Goal: Information Seeking & Learning: Learn about a topic

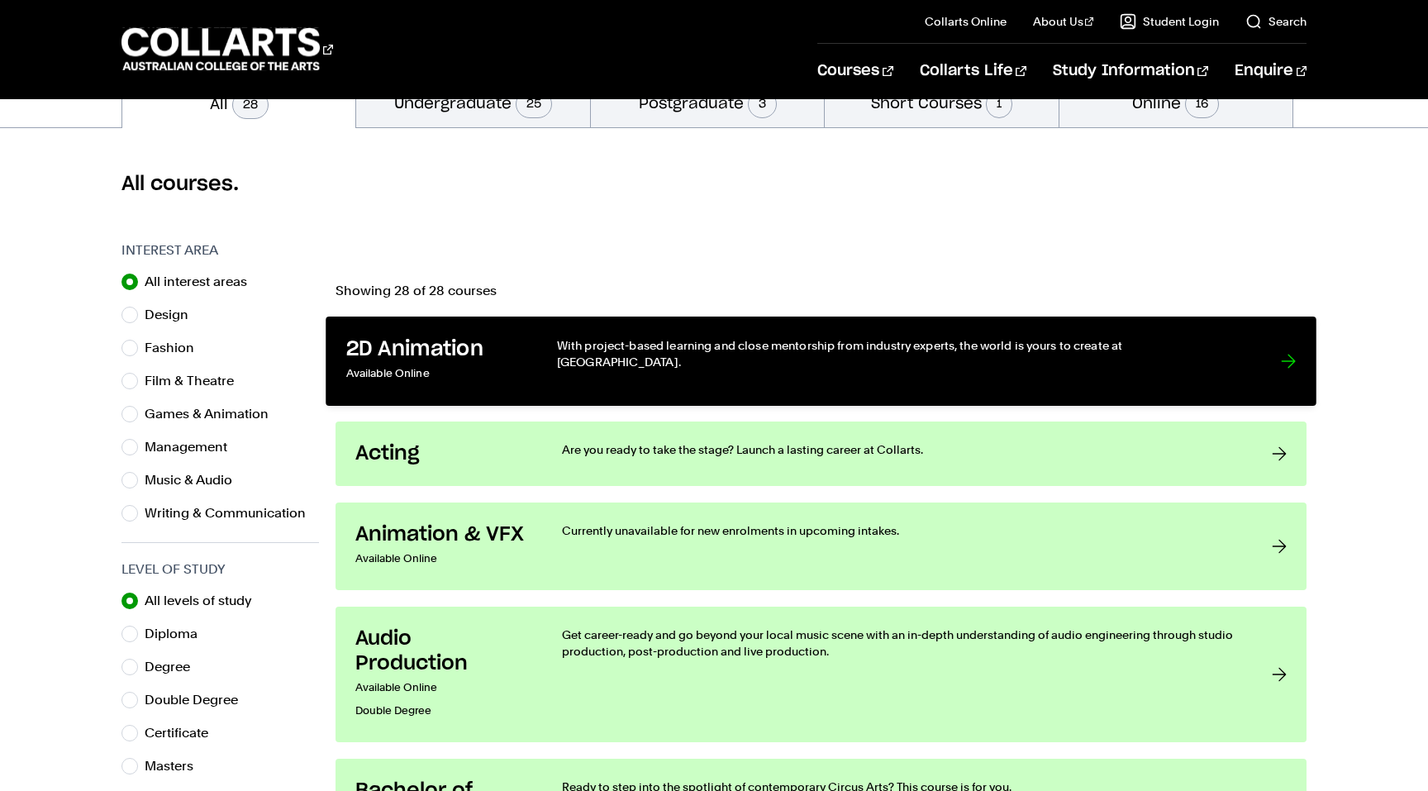
scroll to position [400, 0]
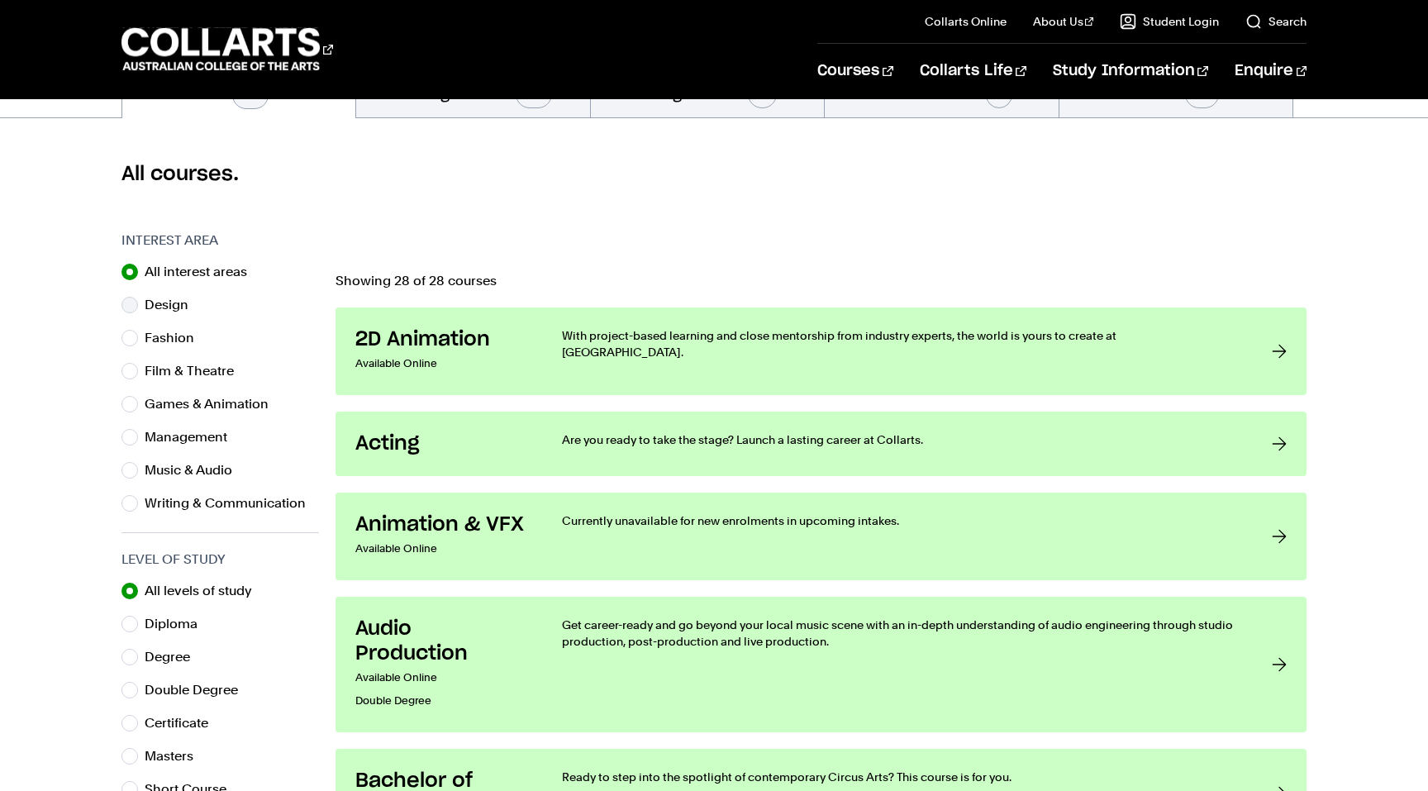
click at [169, 307] on label "Design" at bounding box center [173, 304] width 57 height 23
click at [138, 307] on input "Design" at bounding box center [129, 305] width 17 height 17
radio input "true"
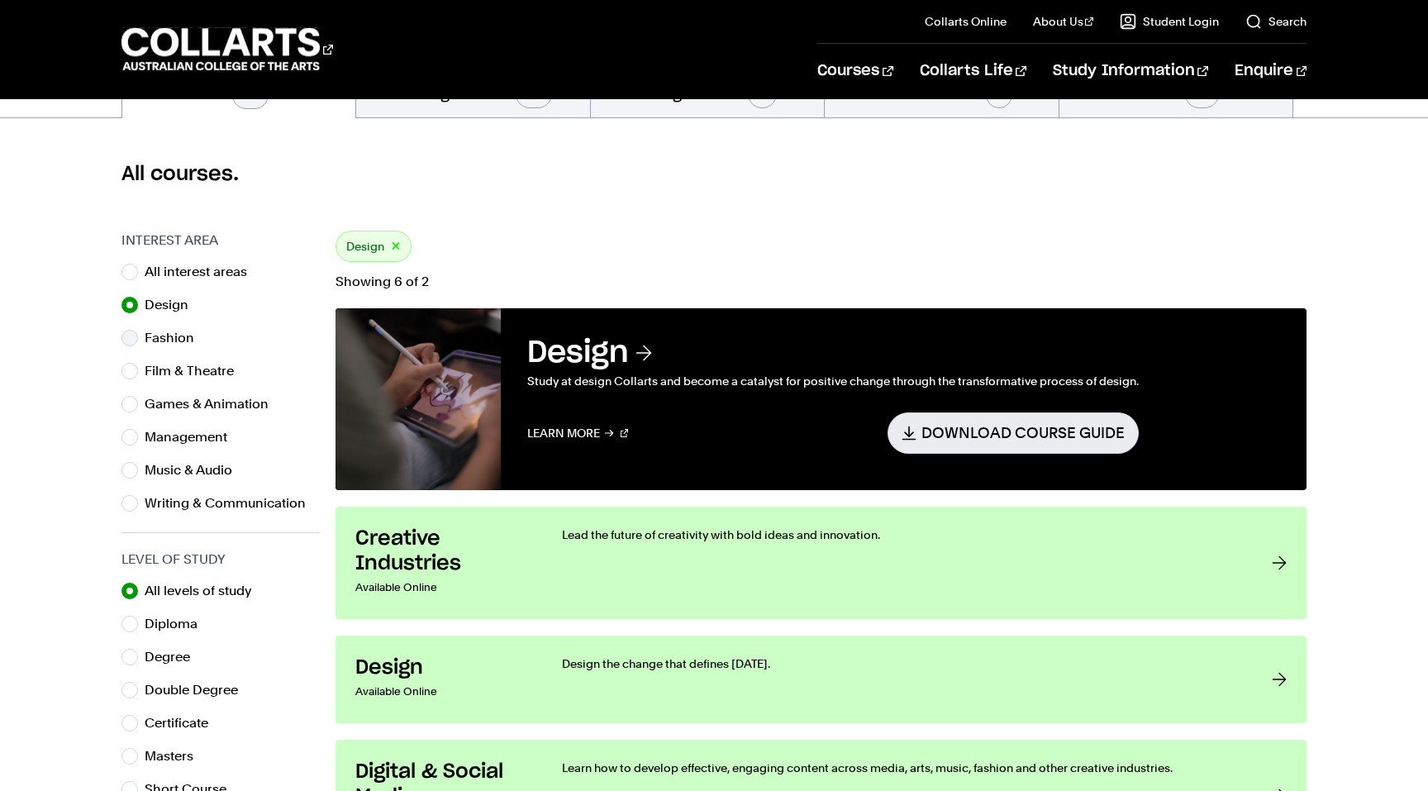
click at [173, 330] on label "Fashion" at bounding box center [176, 337] width 63 height 23
click at [138, 330] on input "Fashion" at bounding box center [129, 338] width 17 height 17
radio input "true"
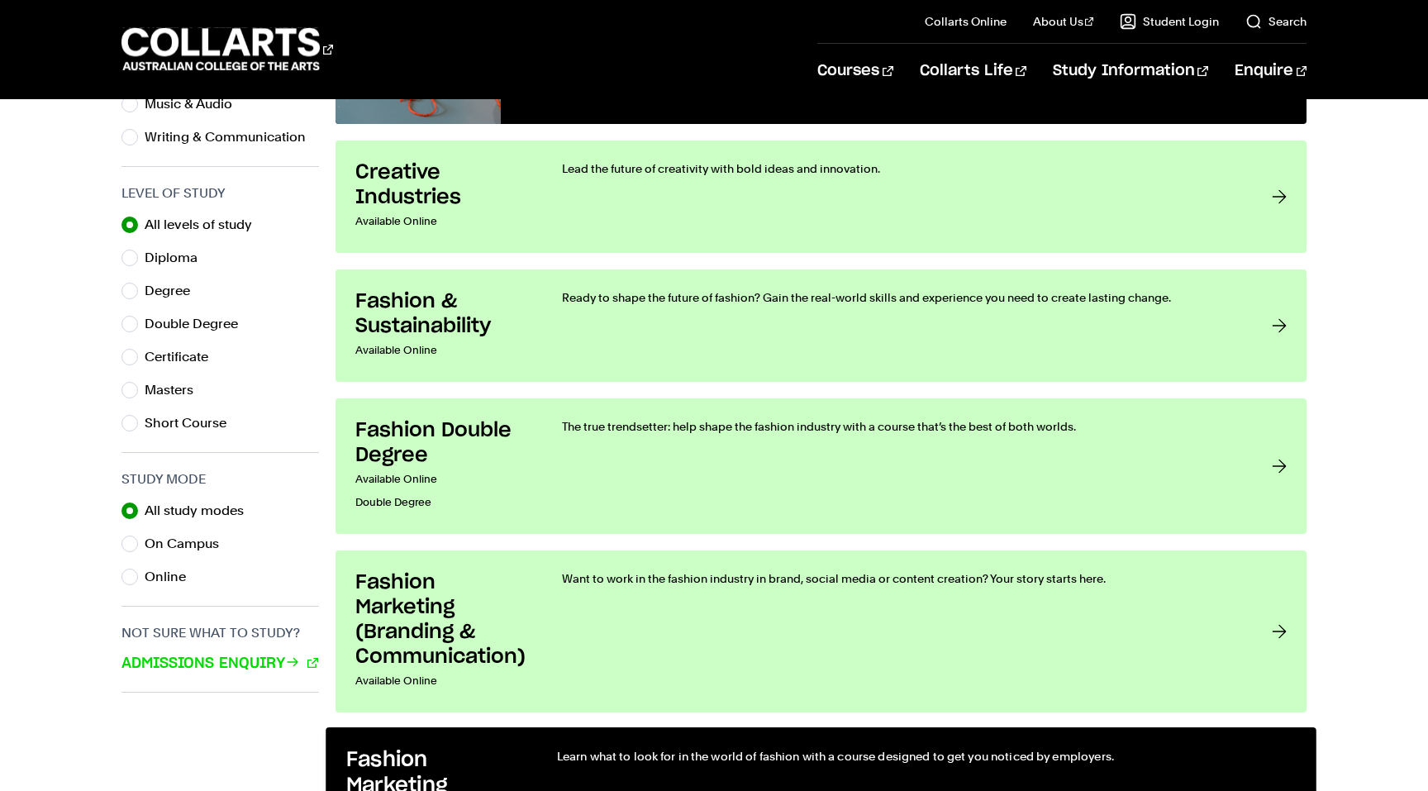
scroll to position [744, 0]
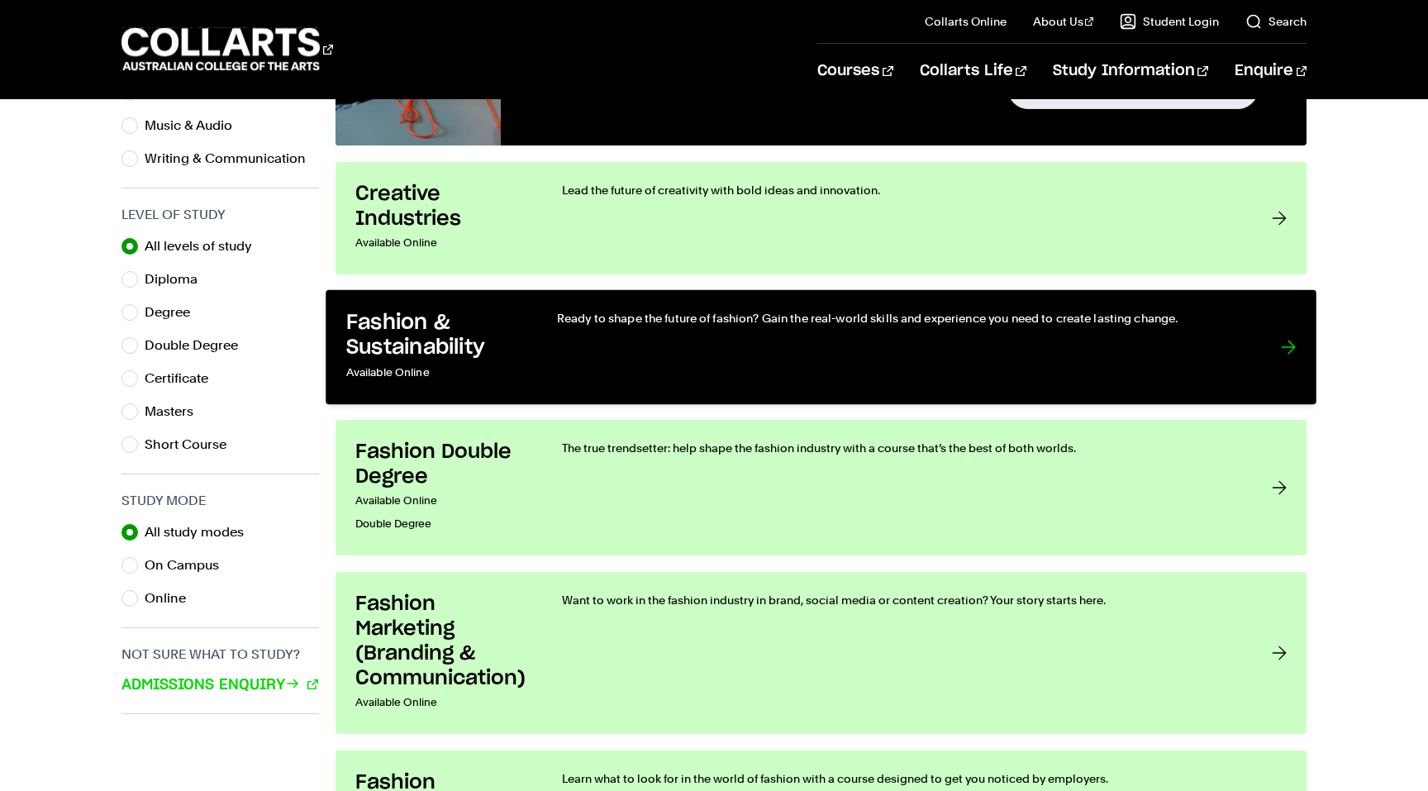
click at [549, 361] on link "Fashion & Sustainability Available Online Ready to shape the future of fashion?…" at bounding box center [821, 347] width 991 height 115
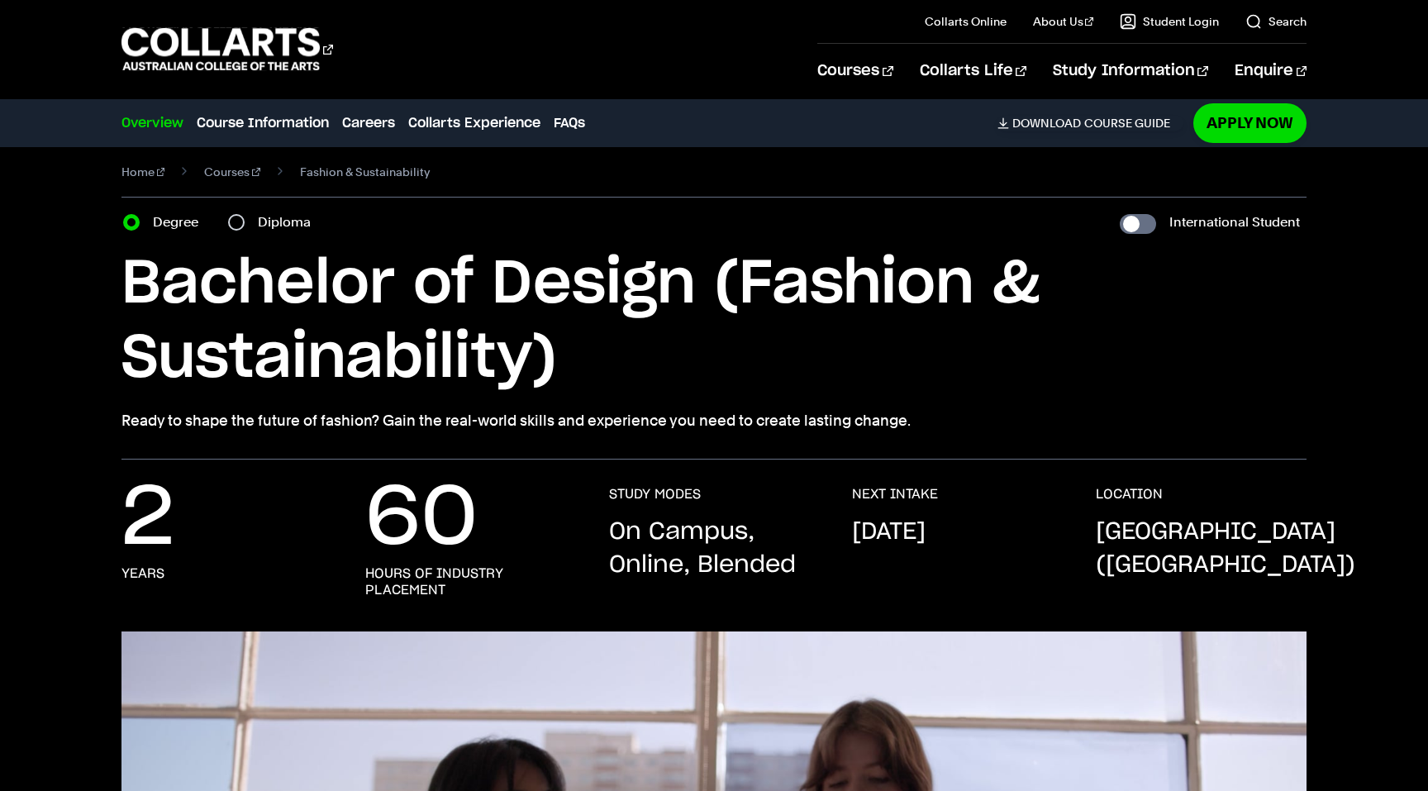
scroll to position [7, 0]
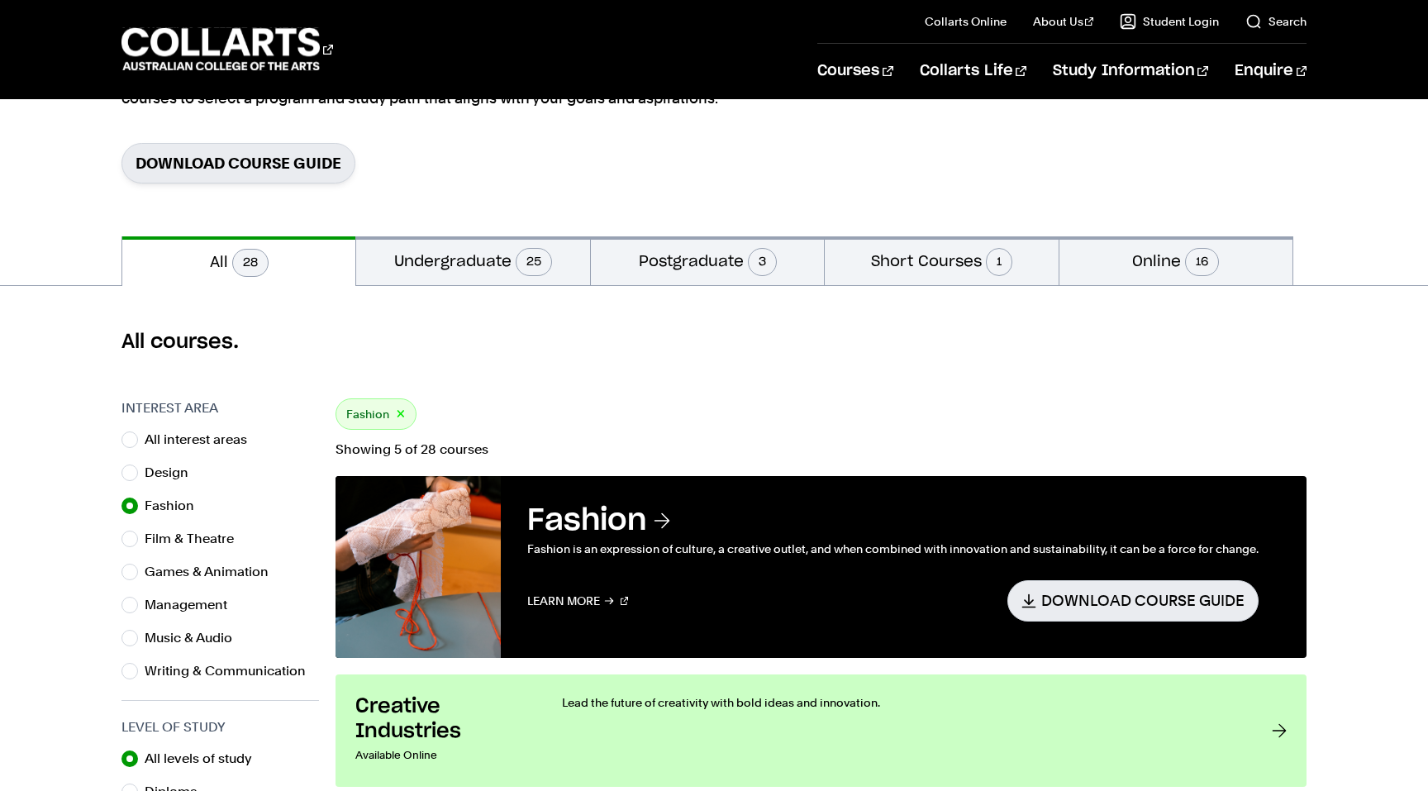
scroll to position [211, 0]
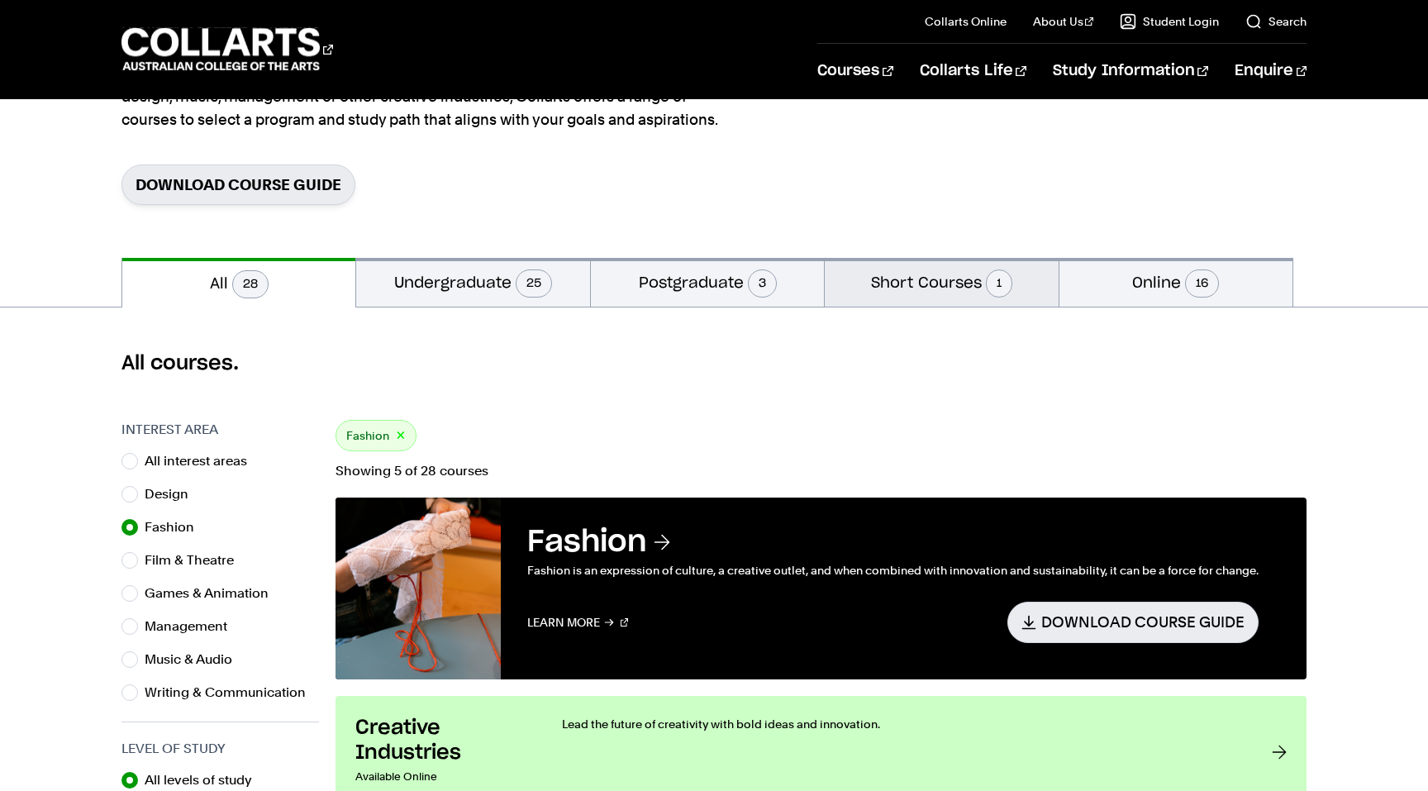
click at [929, 295] on button "Short Courses 1" at bounding box center [941, 282] width 233 height 49
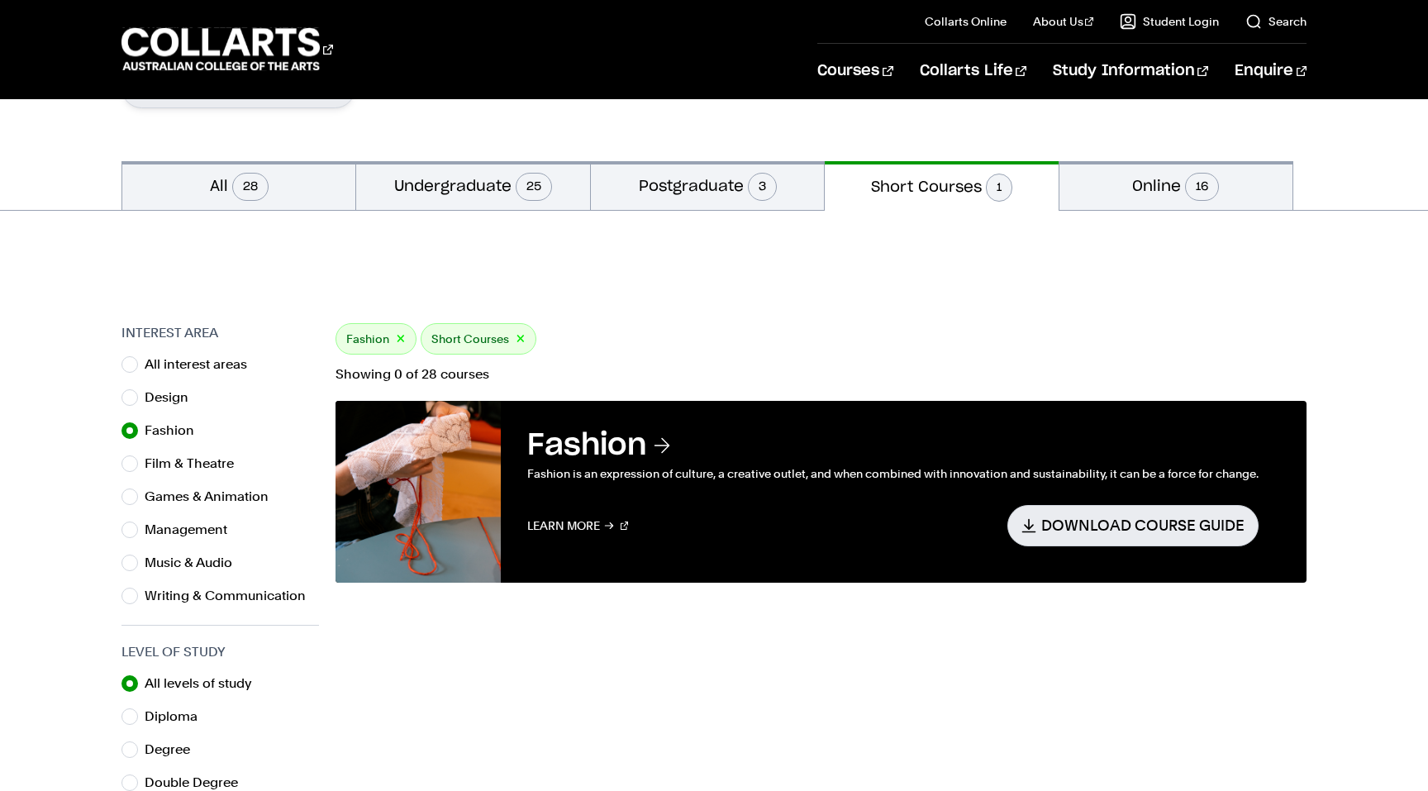
scroll to position [337, 0]
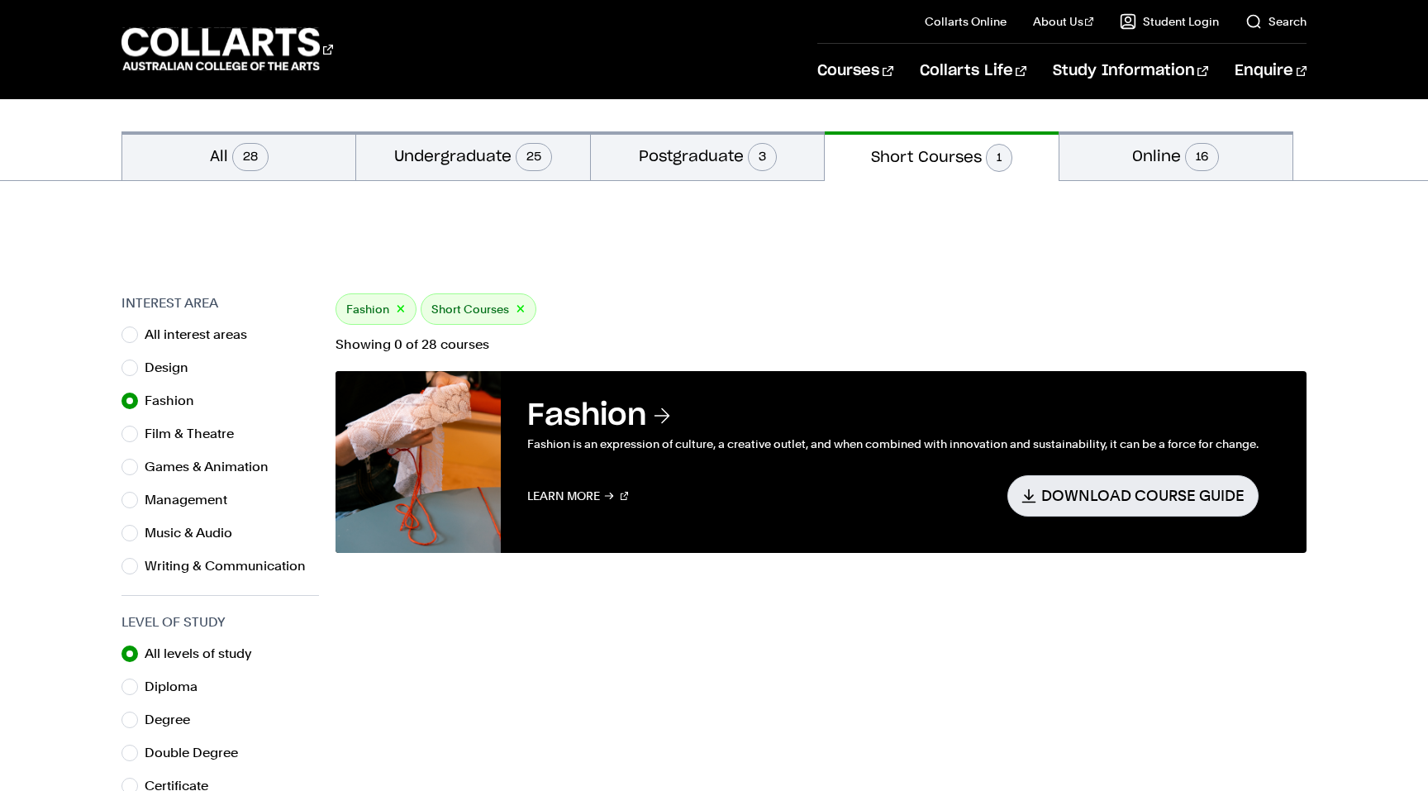
click at [1044, 445] on p "Fashion is an expression of culture, a creative outlet, and when combined with …" at bounding box center [892, 444] width 731 height 20
click at [565, 492] on link "Learn More" at bounding box center [578, 495] width 102 height 40
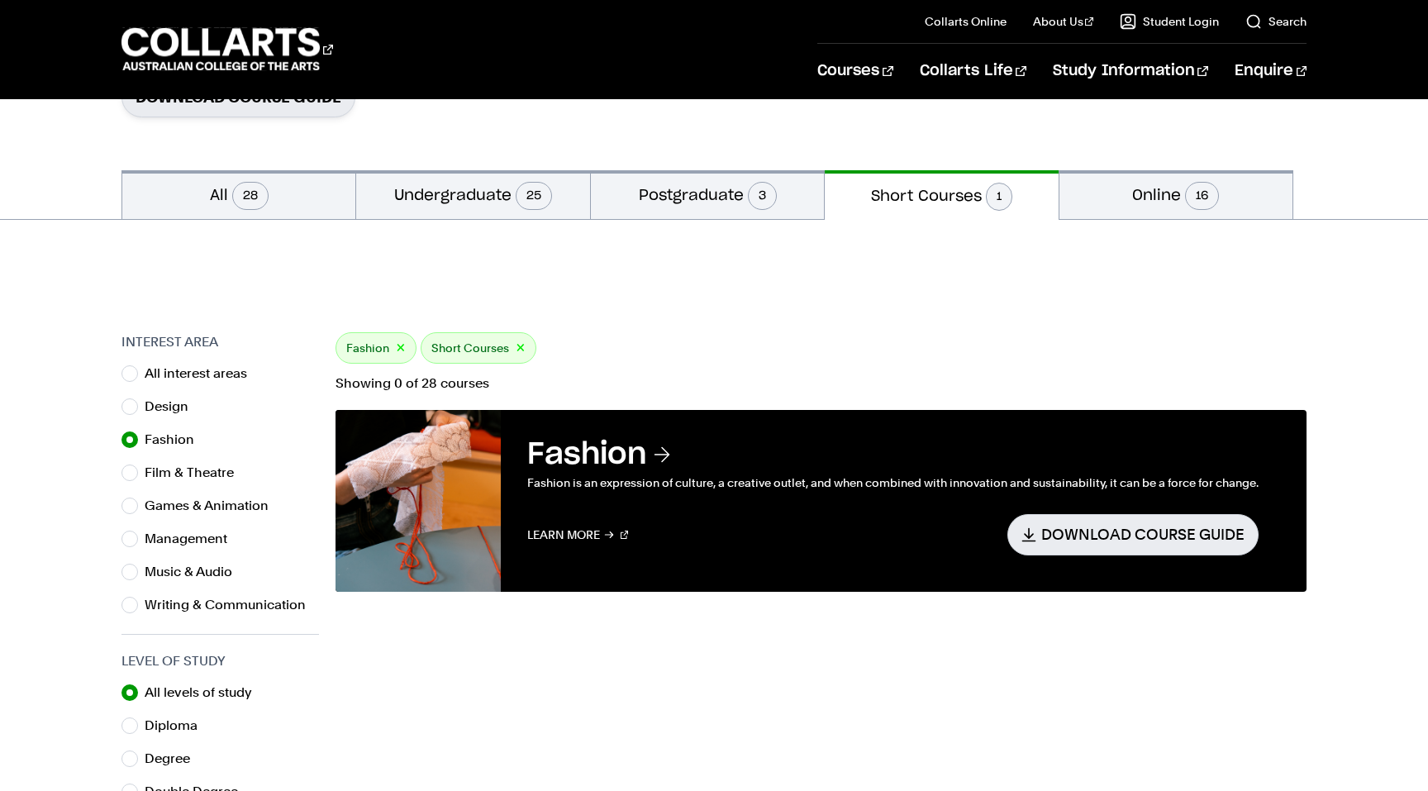
scroll to position [297, 0]
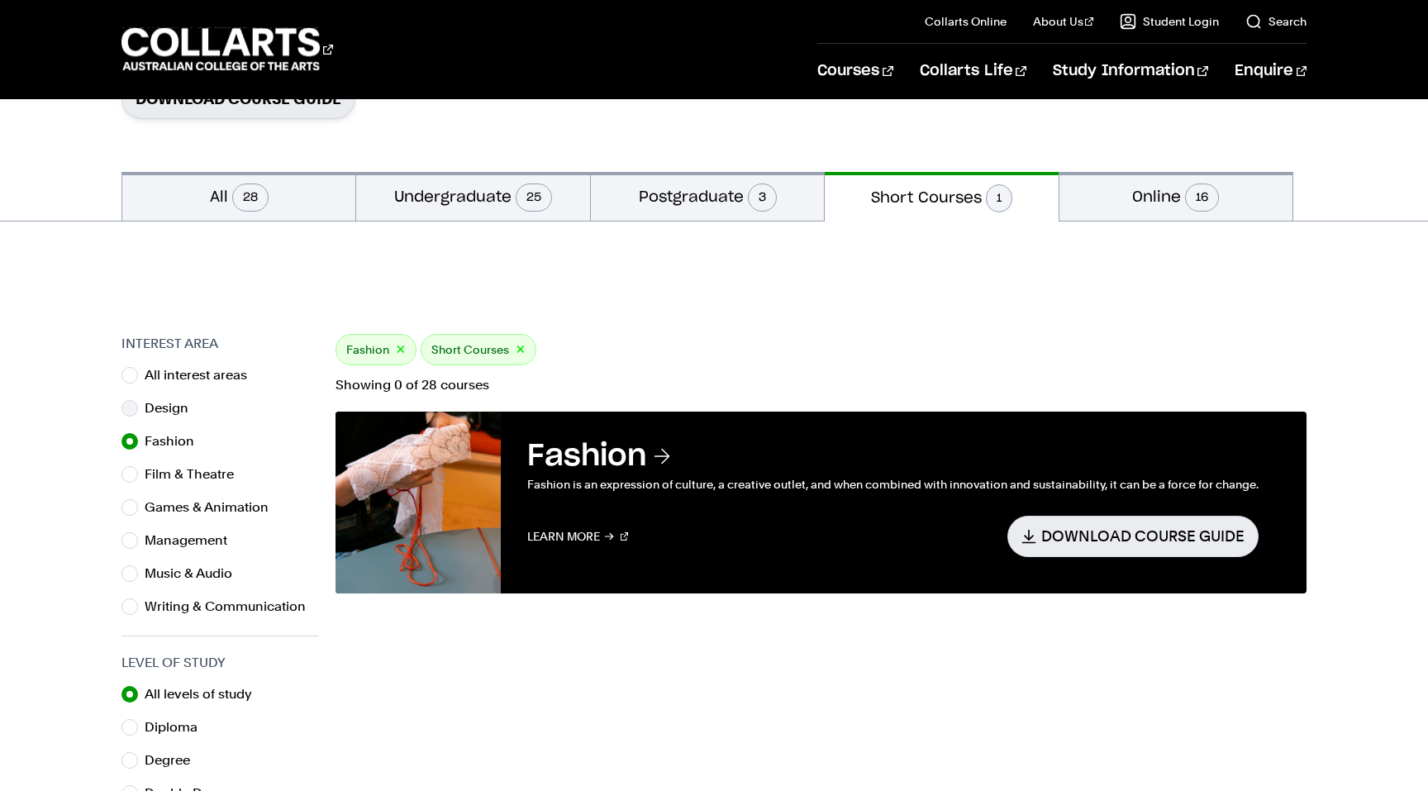
click at [150, 411] on label "Design" at bounding box center [173, 408] width 57 height 23
click at [138, 411] on input "Design" at bounding box center [129, 408] width 17 height 17
radio input "true"
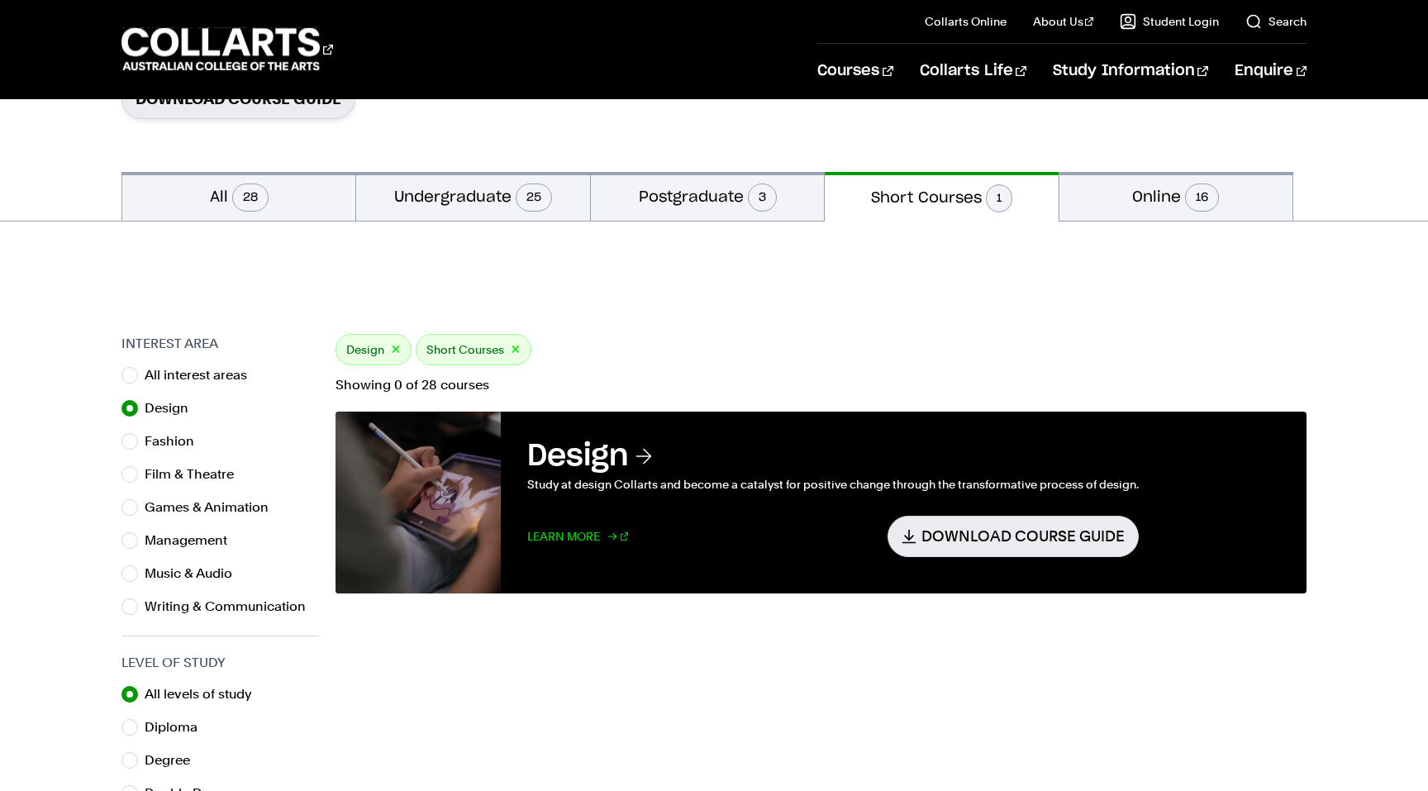
click at [609, 536] on link "Learn More" at bounding box center [578, 536] width 102 height 40
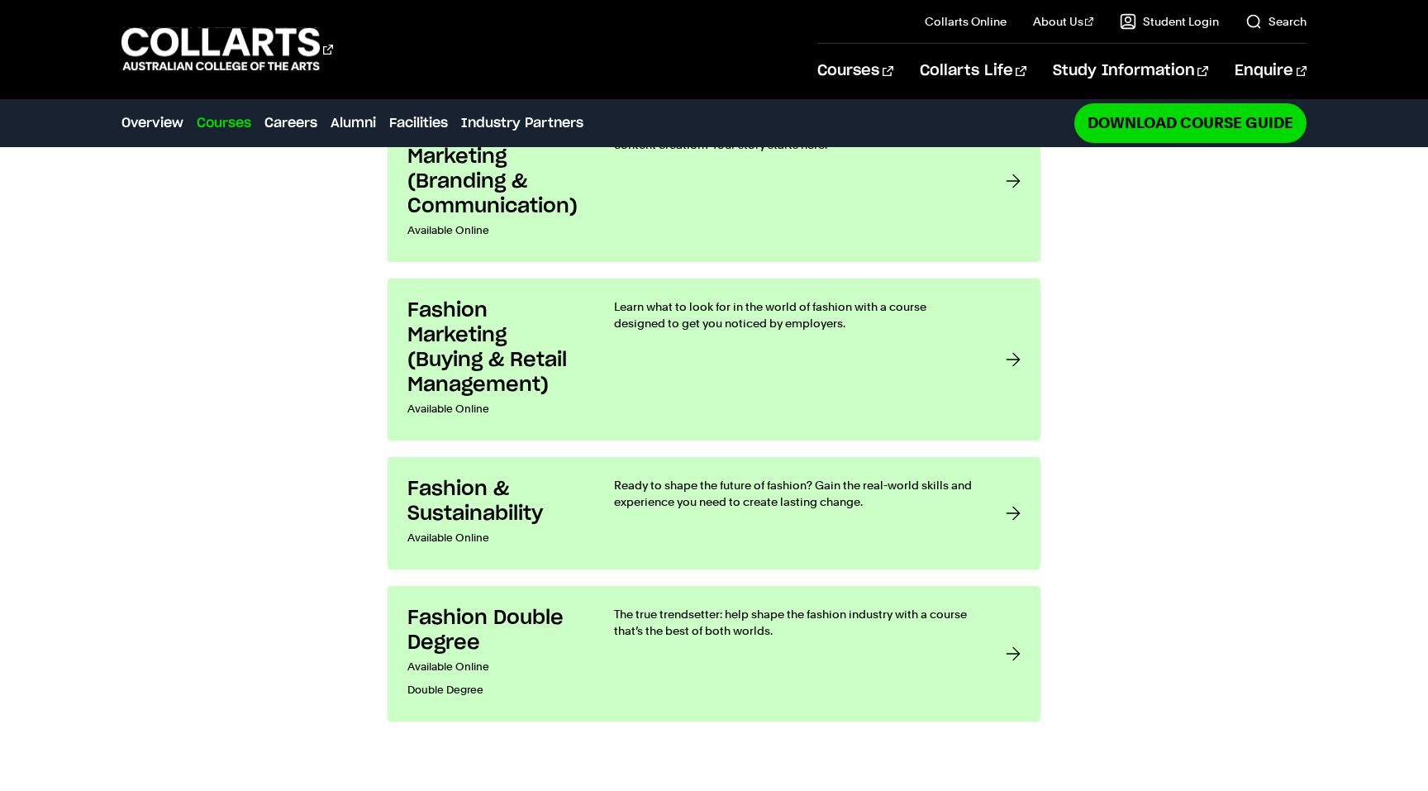
scroll to position [1446, 0]
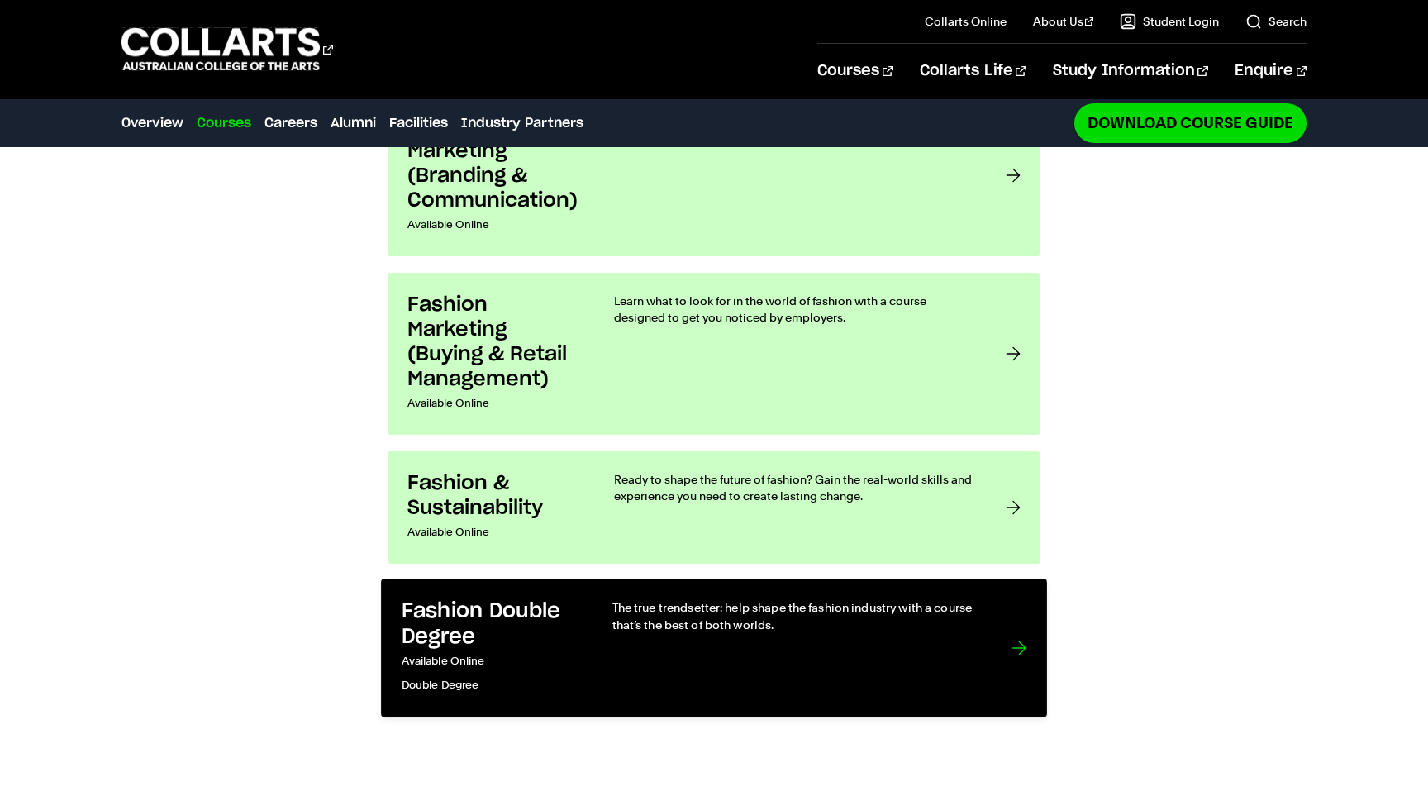
click at [589, 659] on link "Fashion Double Degree Available Online Double Degree The true trendsetter: help…" at bounding box center [714, 647] width 666 height 138
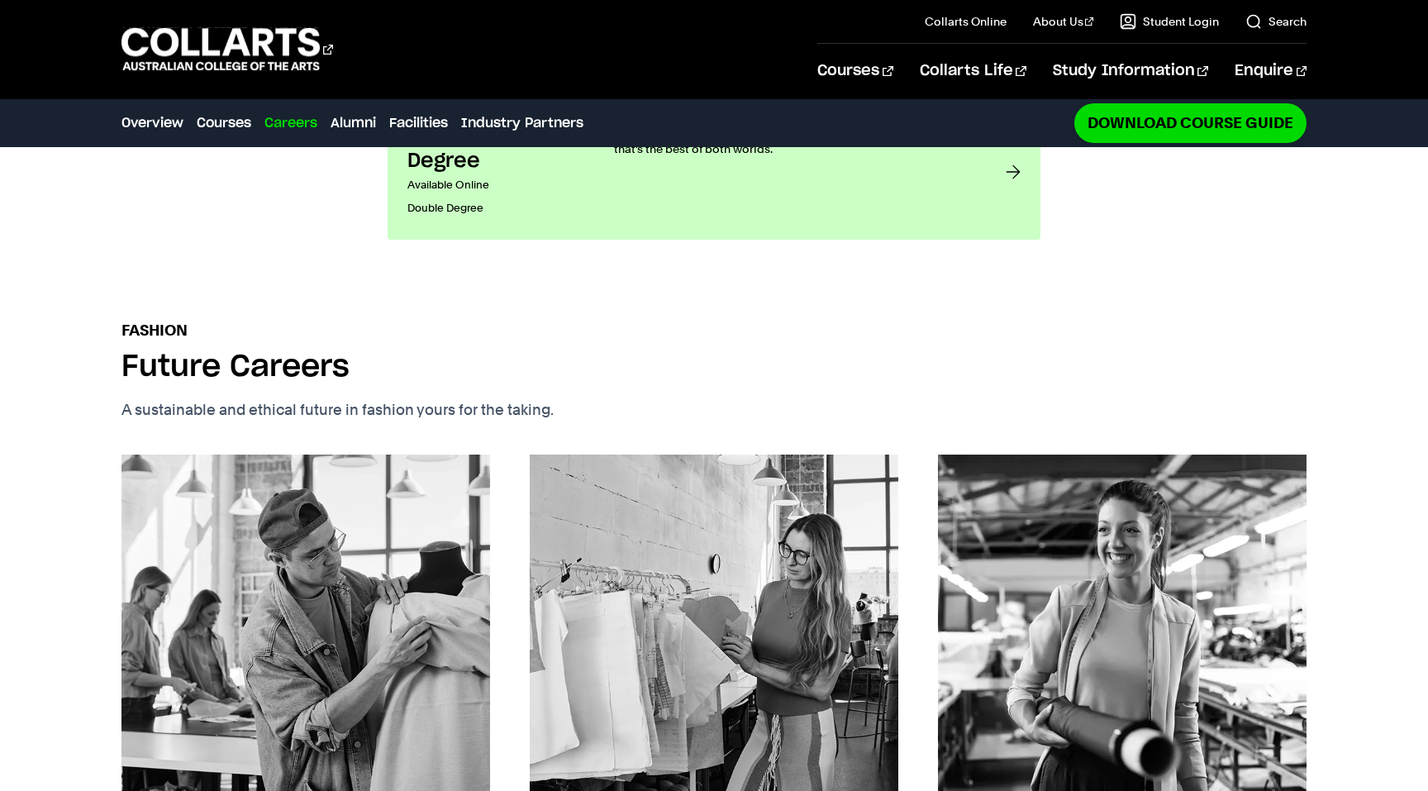
scroll to position [1921, 0]
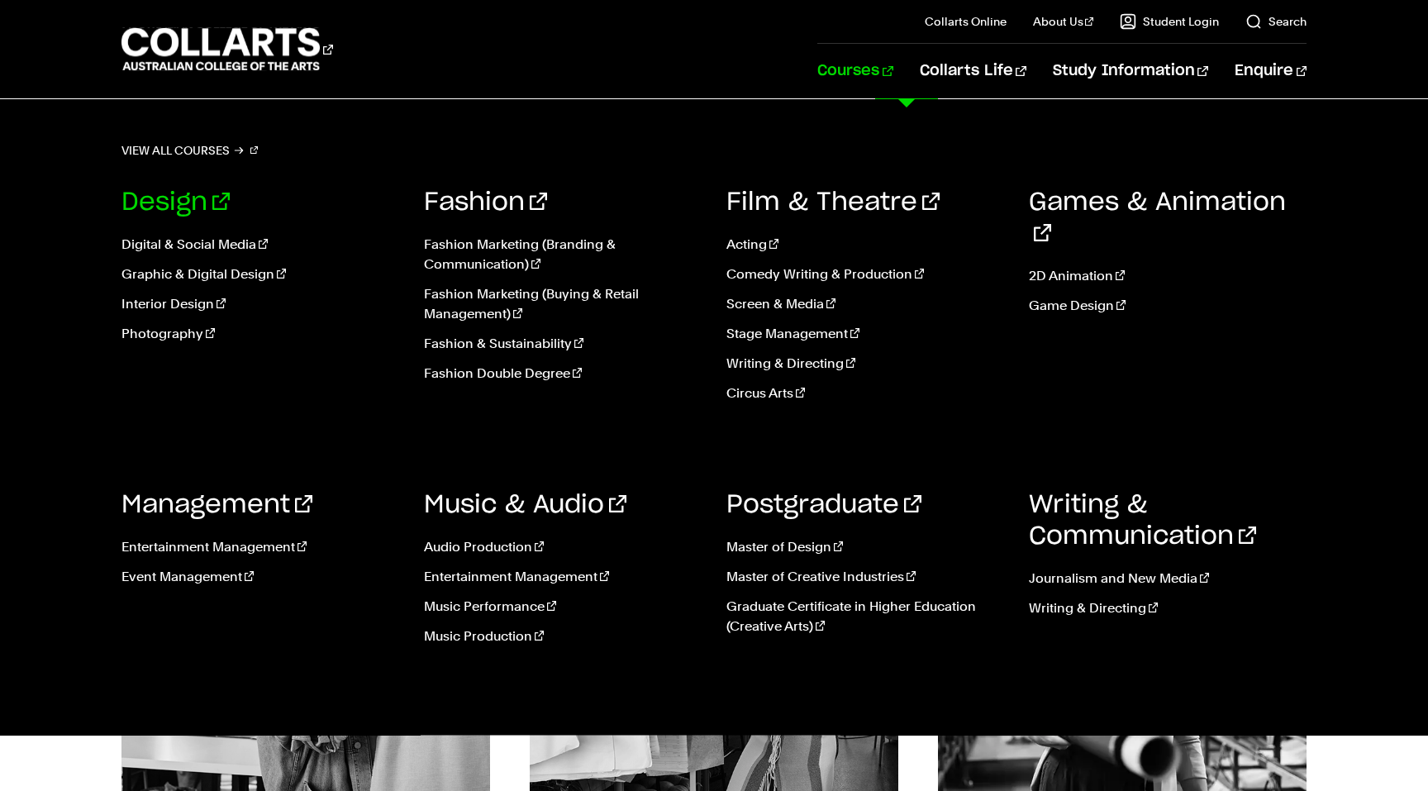
click at [189, 202] on link "Design" at bounding box center [175, 202] width 108 height 25
click at [933, 611] on link "Graduate Certificate in Higher Education (Creative Arts)" at bounding box center [865, 617] width 278 height 40
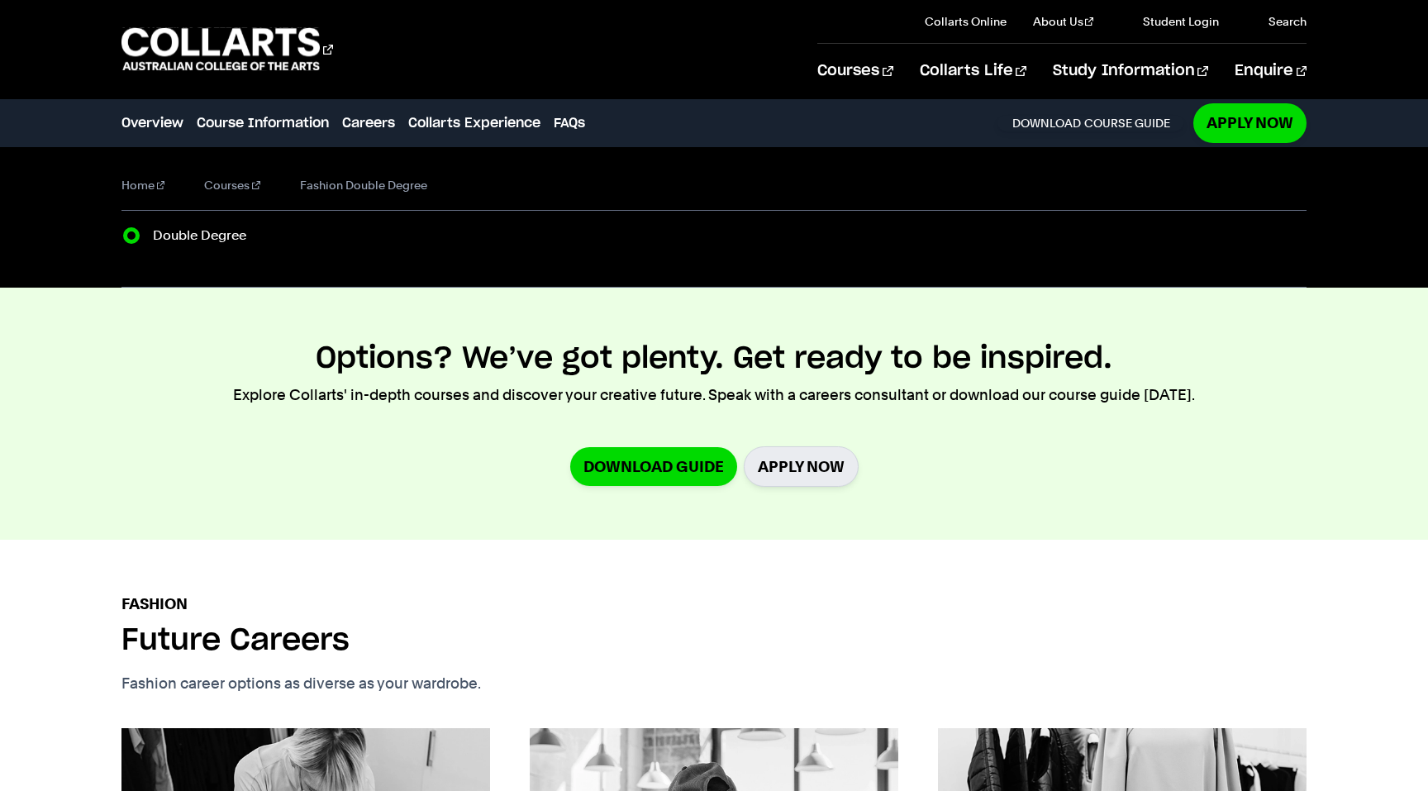
radio input "true"
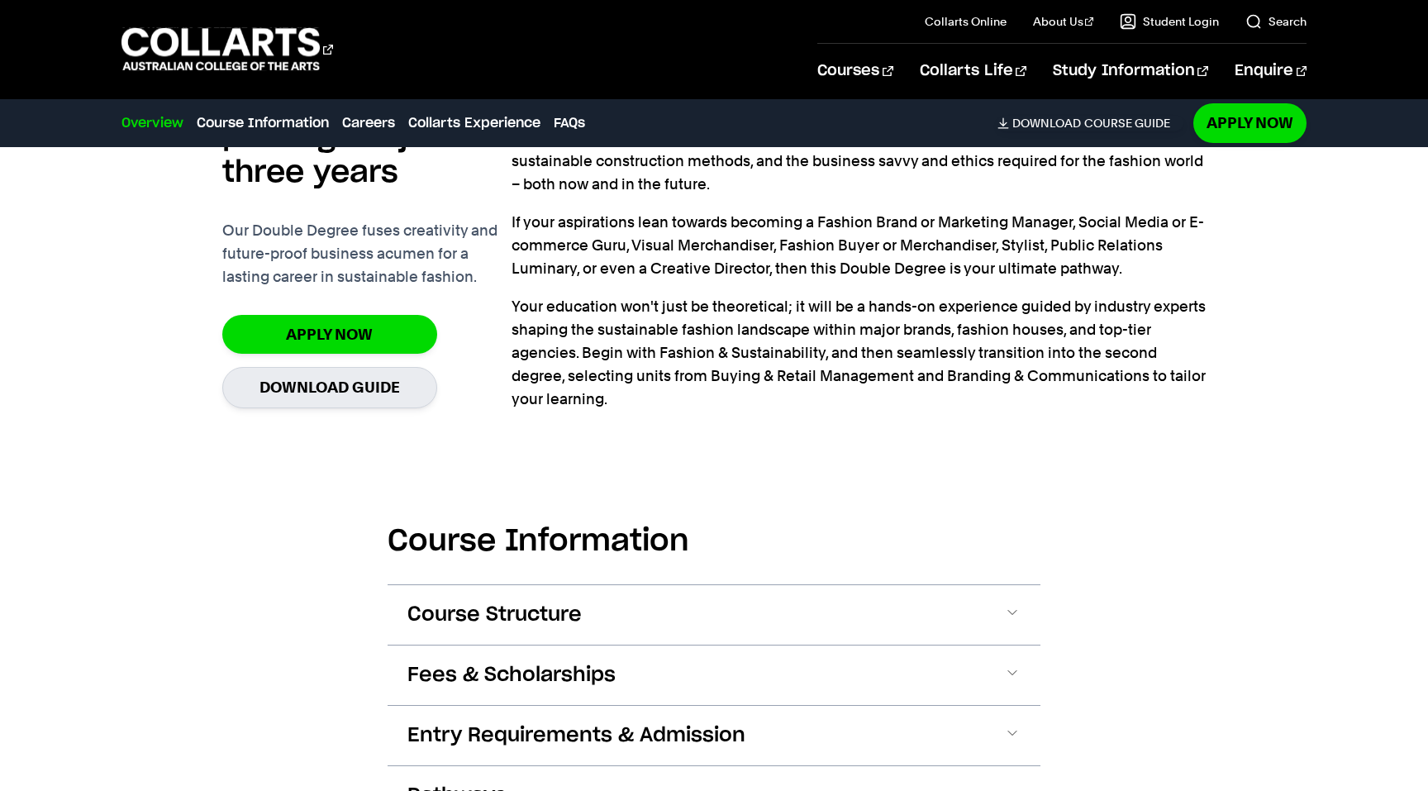
scroll to position [1452, 0]
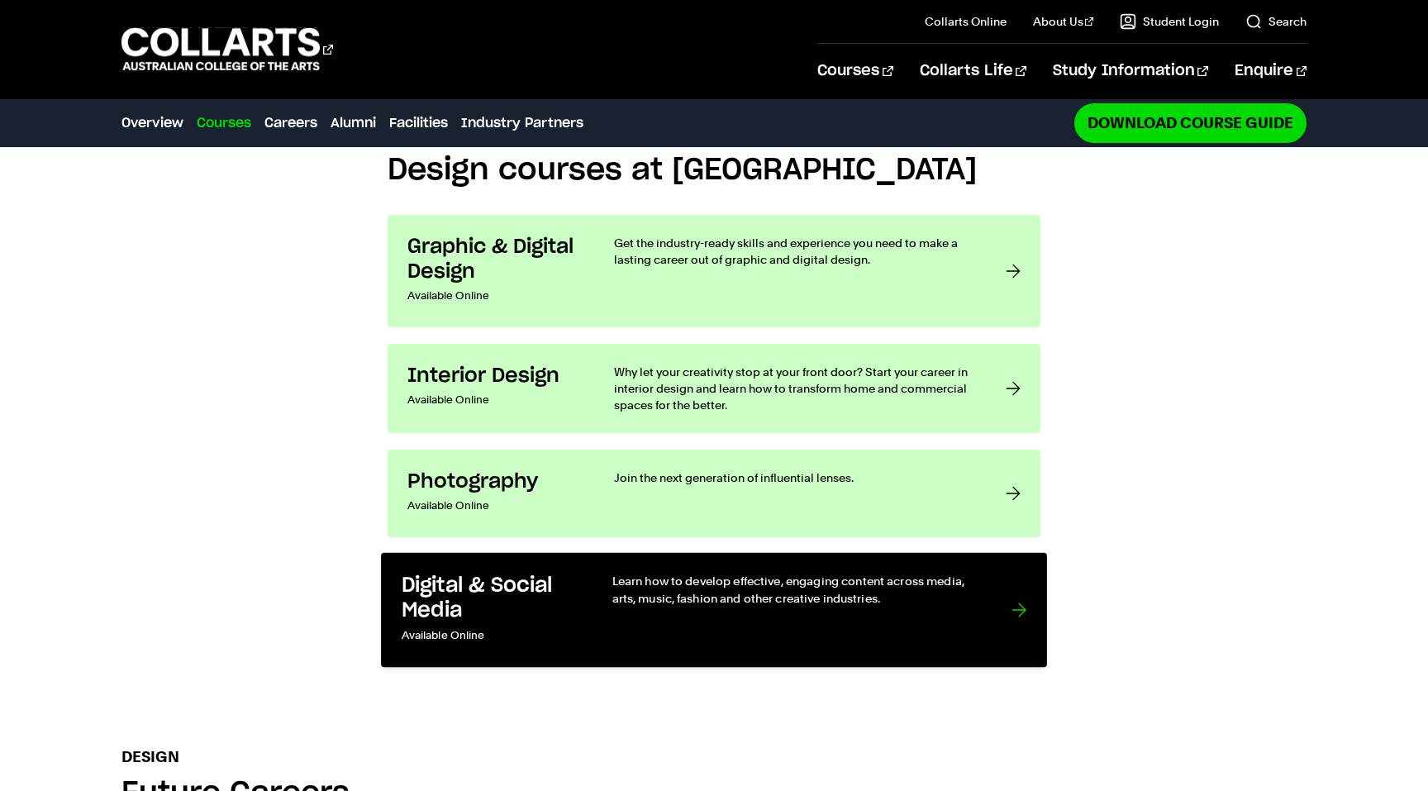
scroll to position [1309, 0]
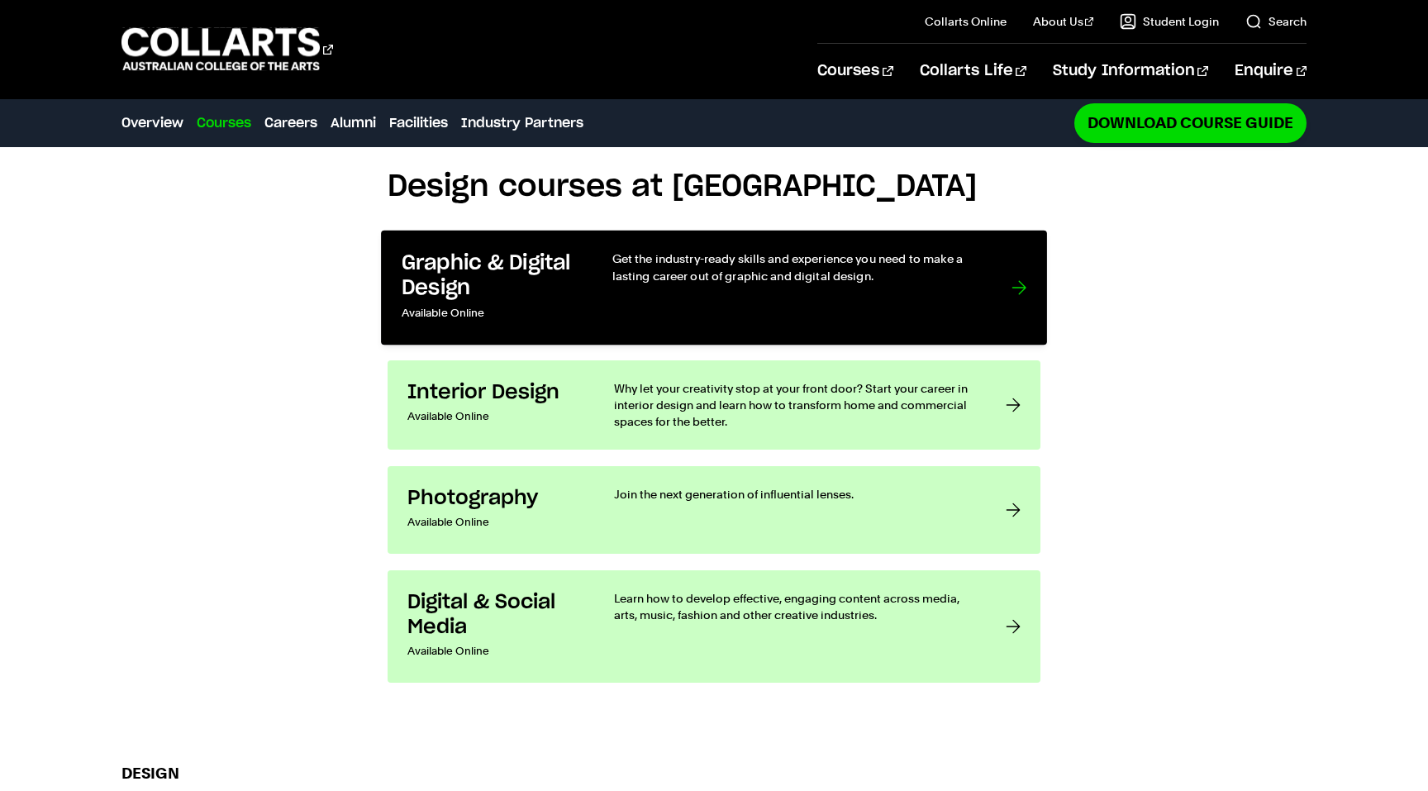
click at [523, 283] on h3 "Graphic & Digital Design" at bounding box center [490, 275] width 177 height 50
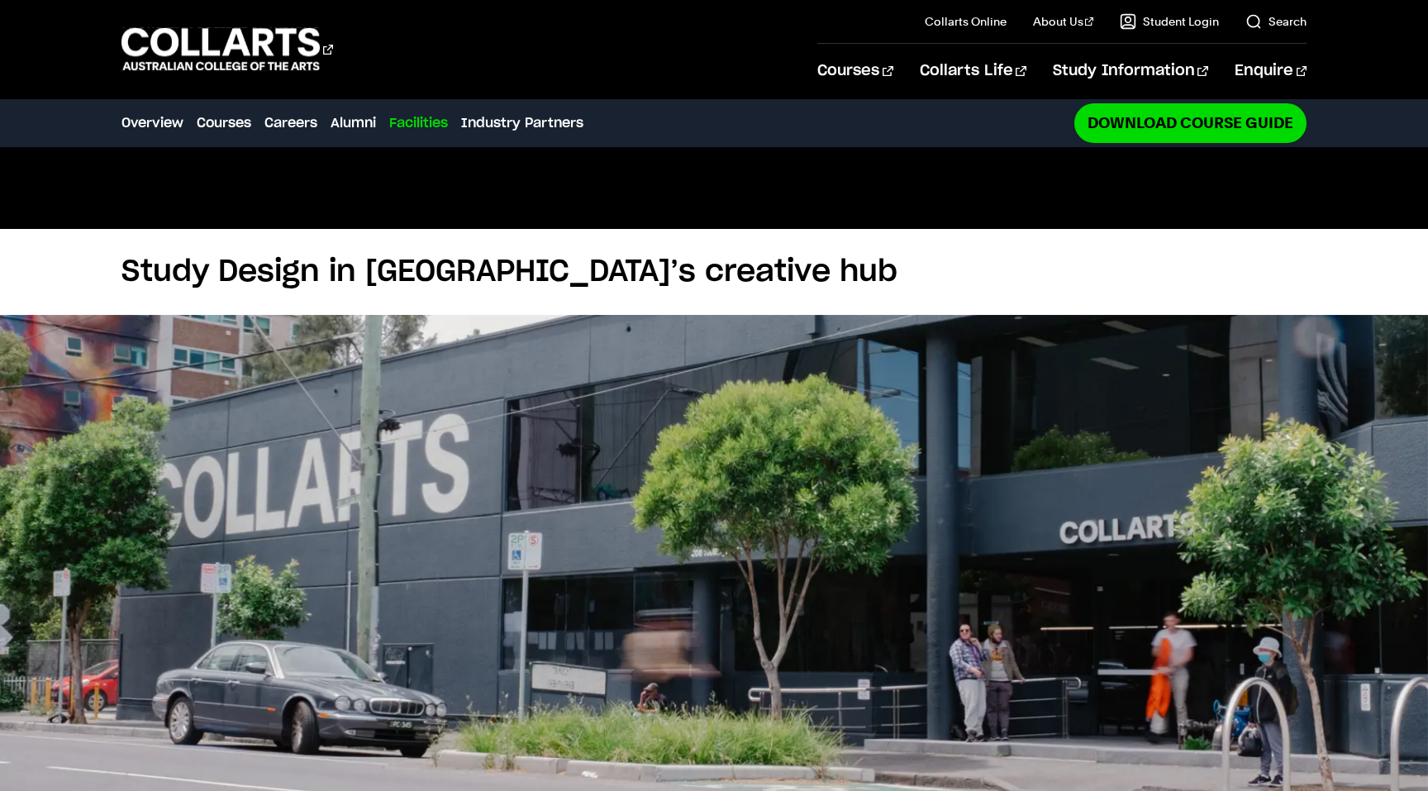
scroll to position [3230, 0]
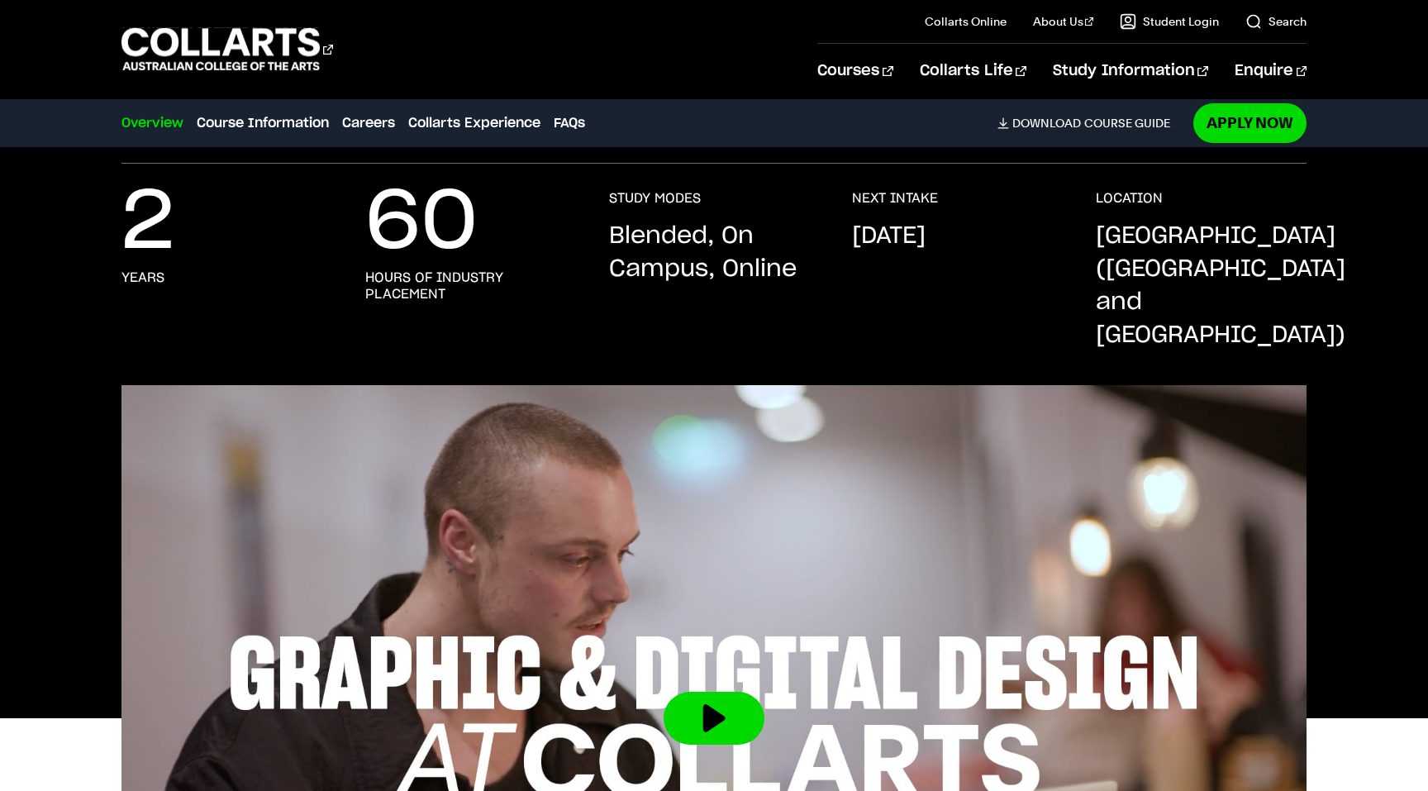
scroll to position [256, 0]
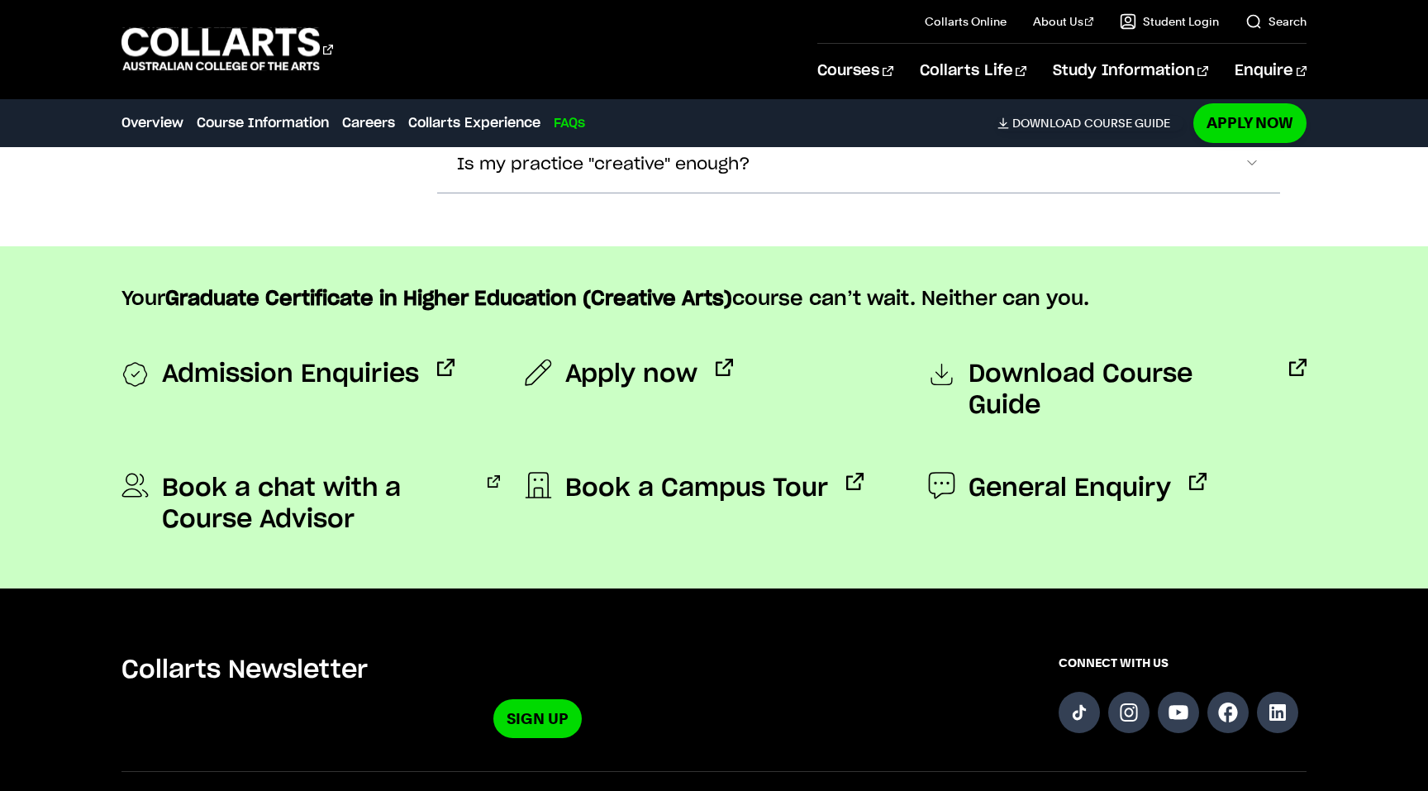
scroll to position [4933, 0]
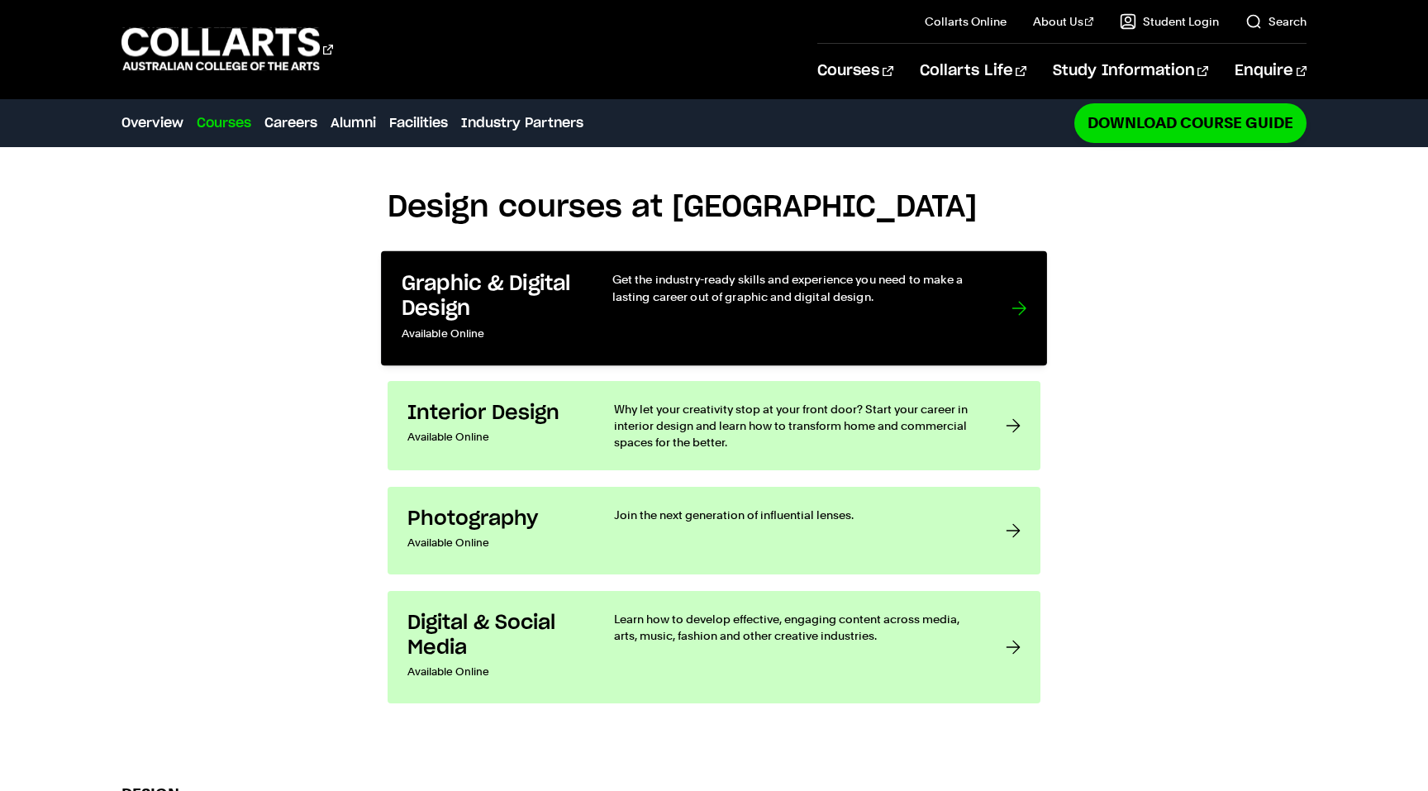
scroll to position [1290, 0]
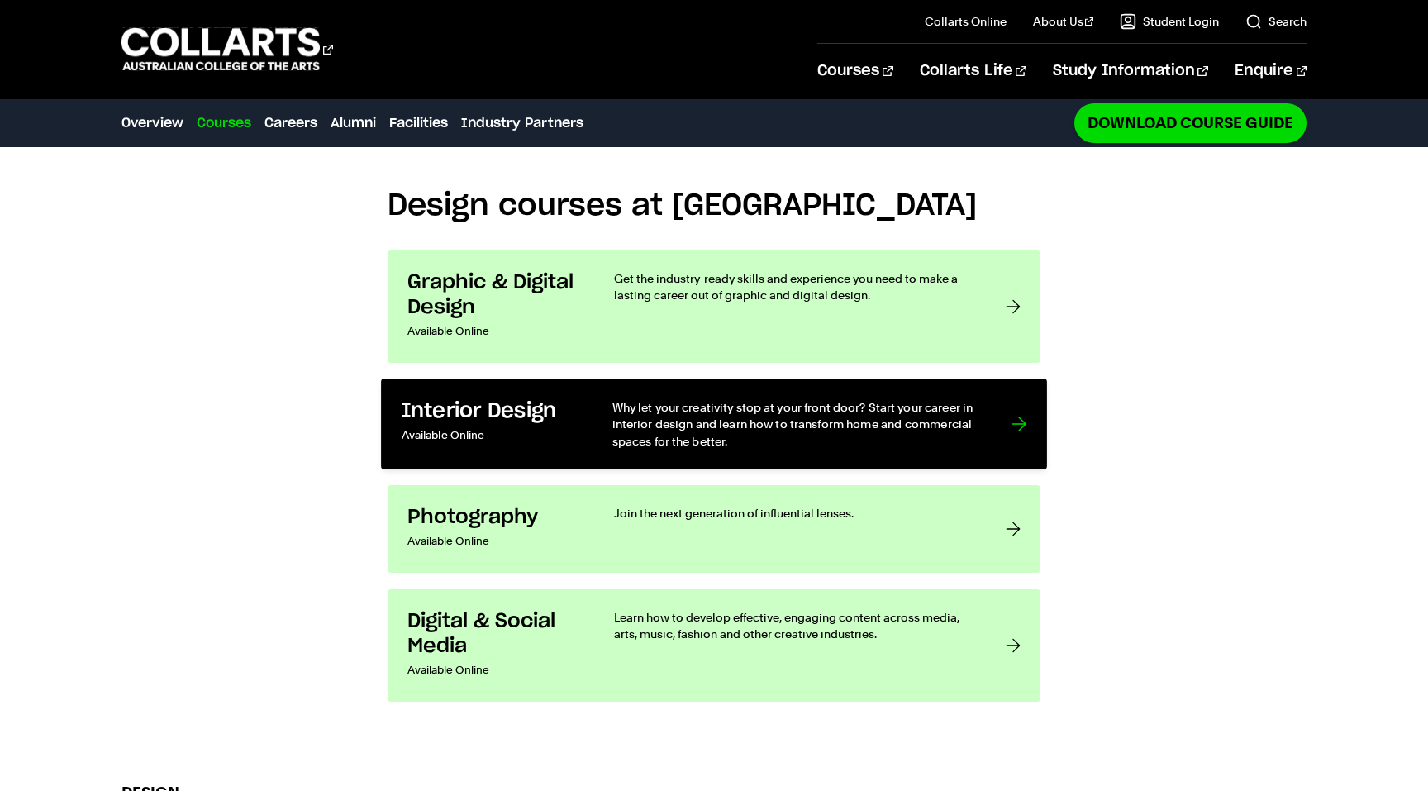
click at [803, 457] on link "Interior Design Available Online Why let your creativity stop at your front doo…" at bounding box center [714, 423] width 666 height 91
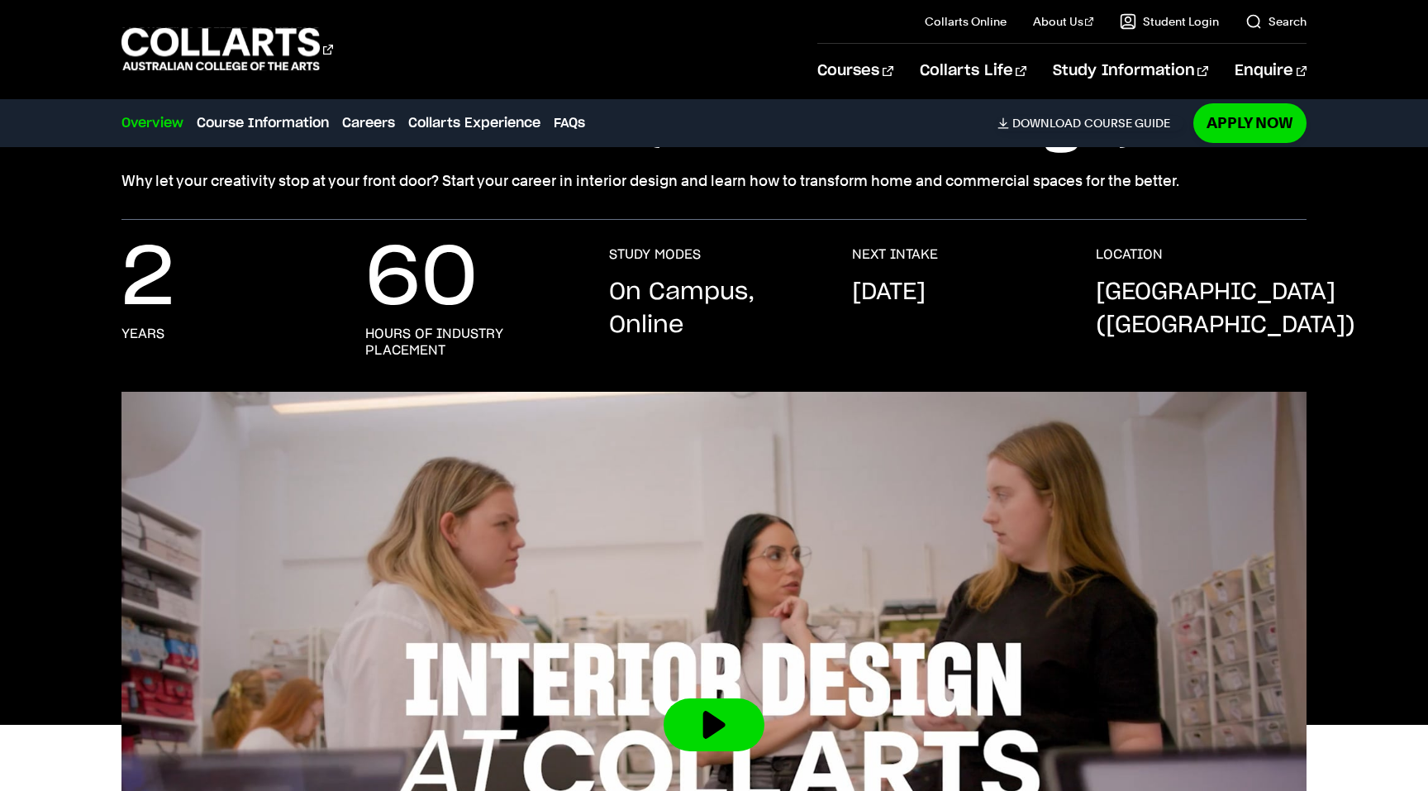
scroll to position [188, 0]
